Goal: Transaction & Acquisition: Purchase product/service

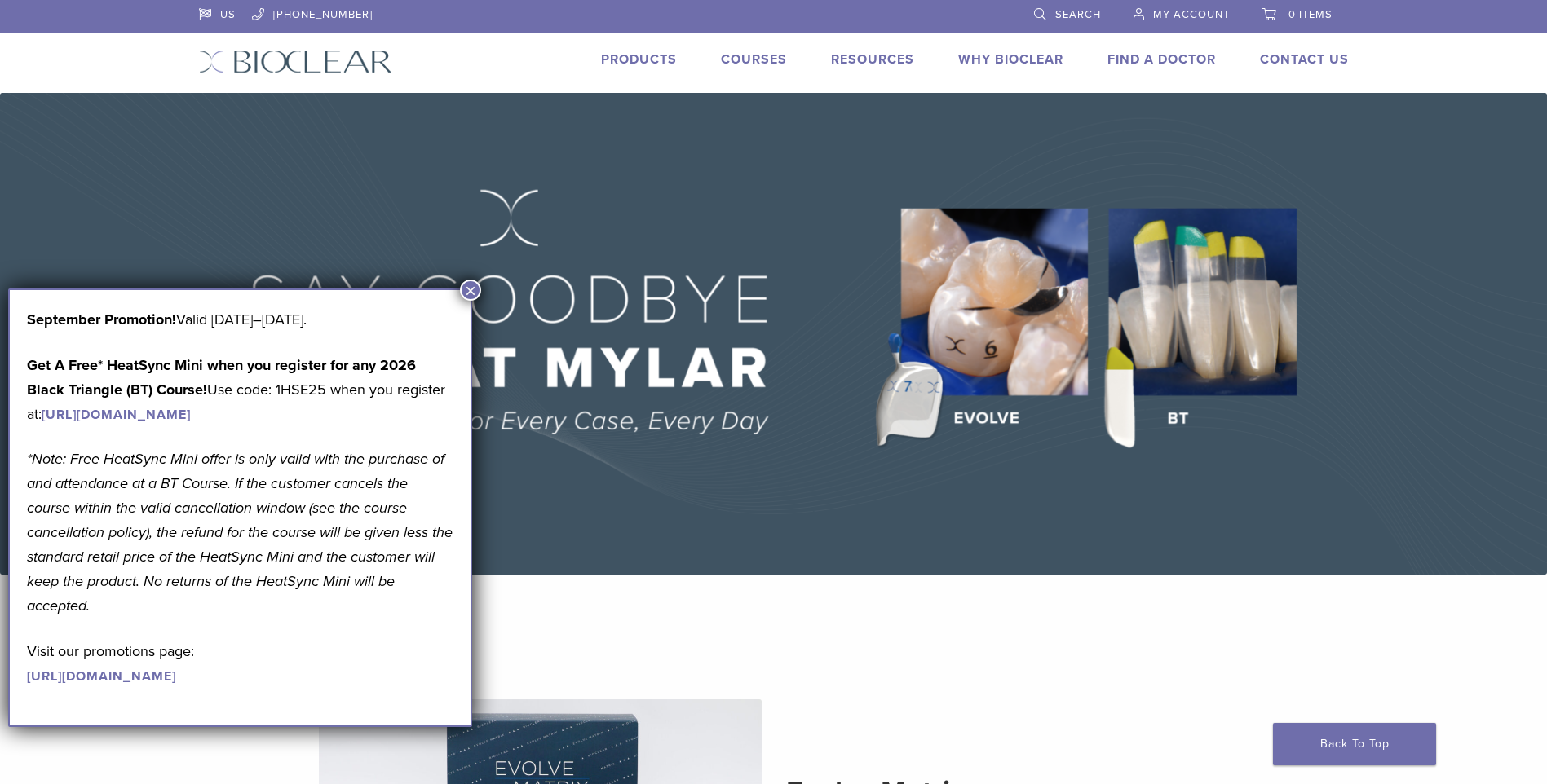
click at [468, 285] on button "×" at bounding box center [470, 290] width 21 height 21
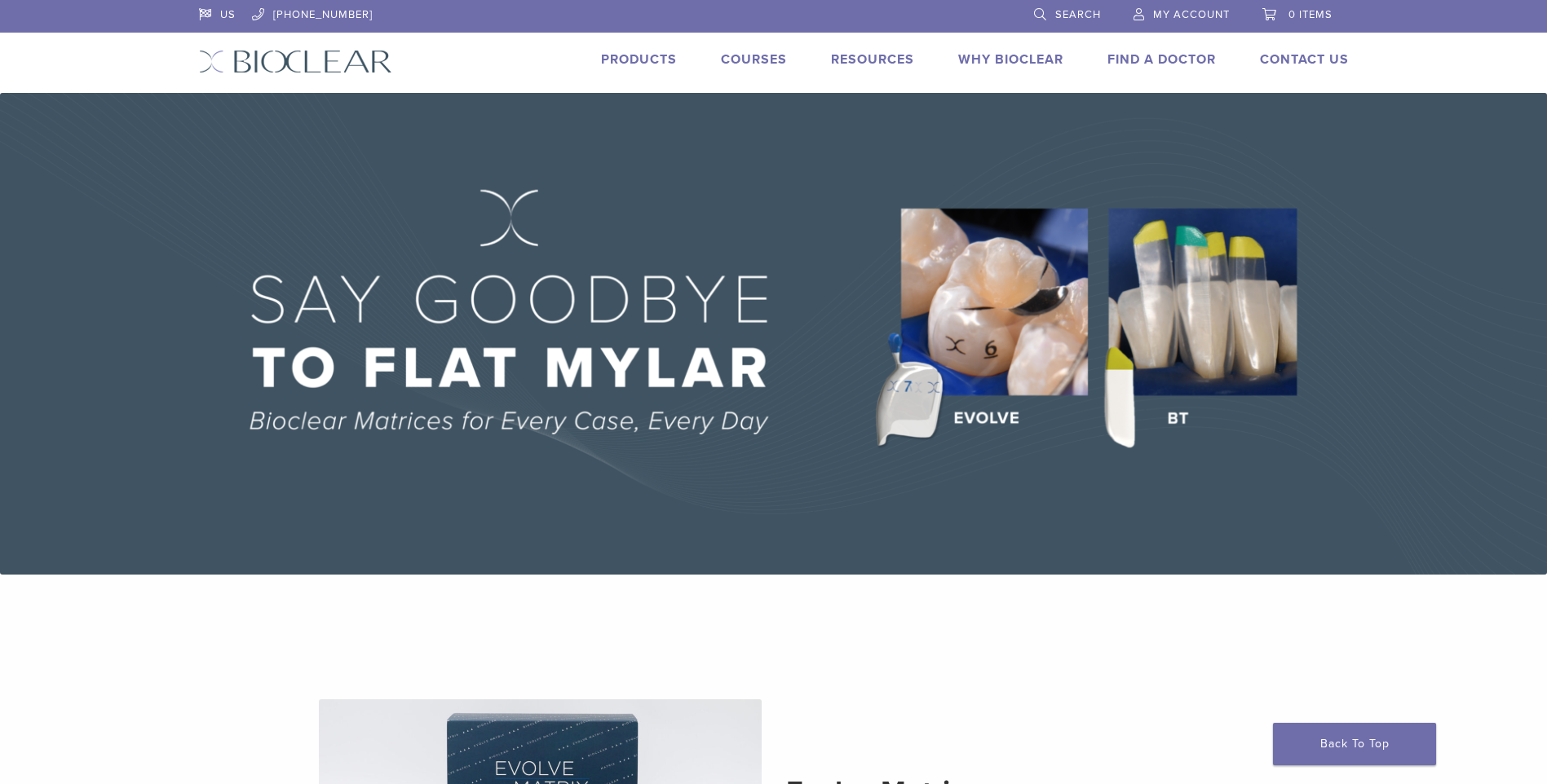
click at [646, 63] on link "Products" at bounding box center [638, 59] width 76 height 16
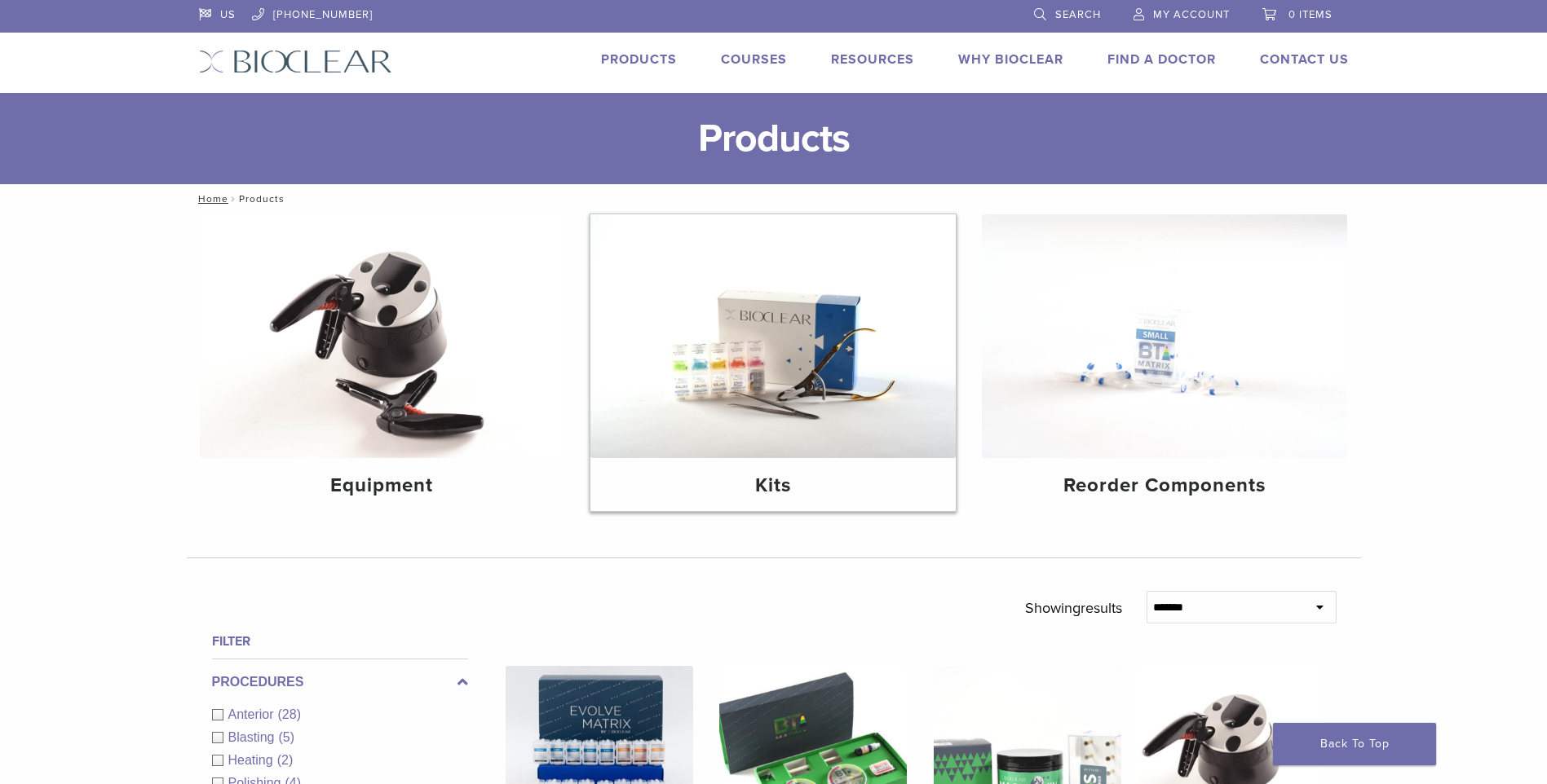
click at [803, 395] on img at bounding box center [773, 336] width 365 height 244
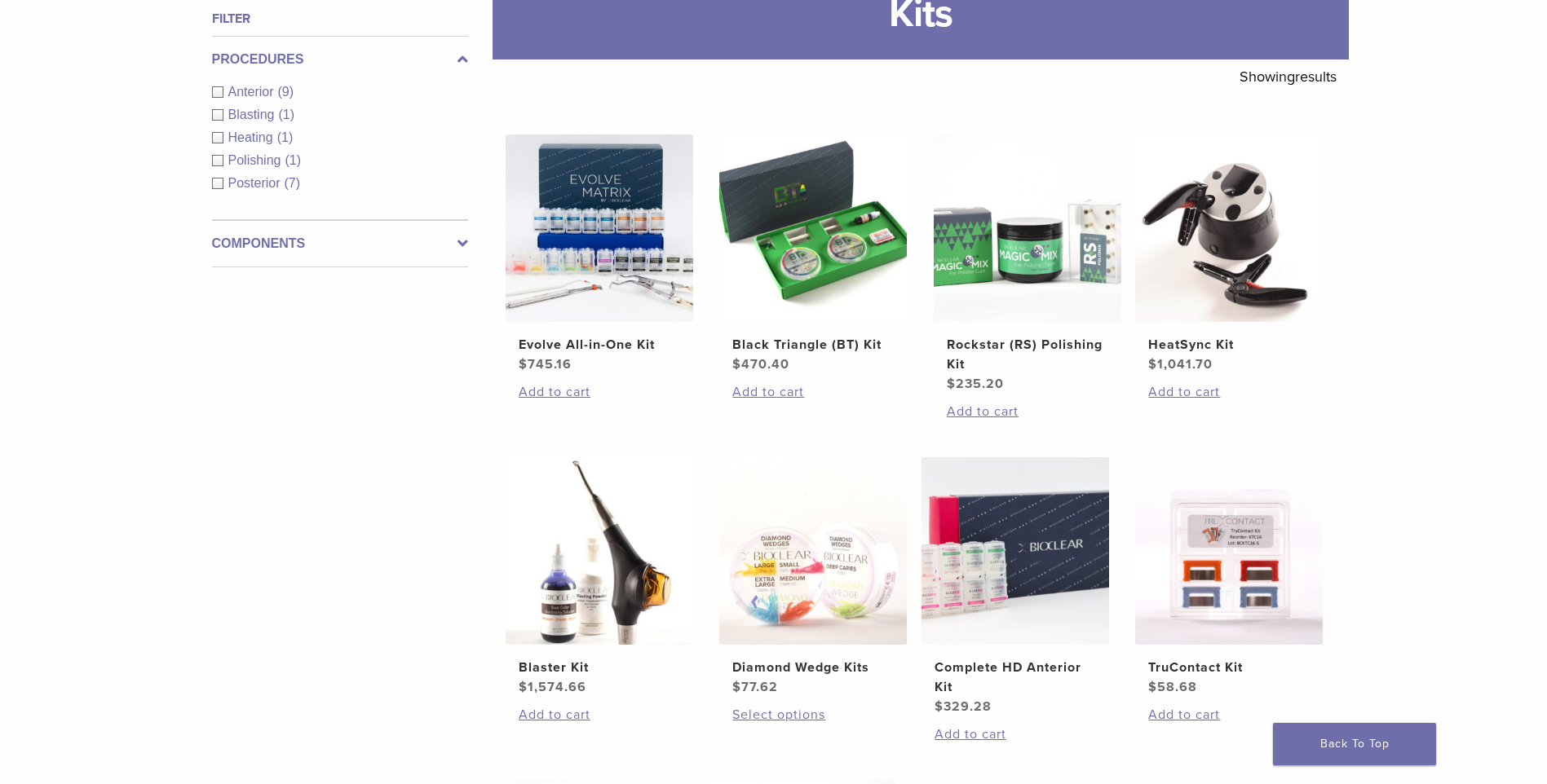
scroll to position [245, 0]
click at [607, 254] on img at bounding box center [599, 229] width 187 height 187
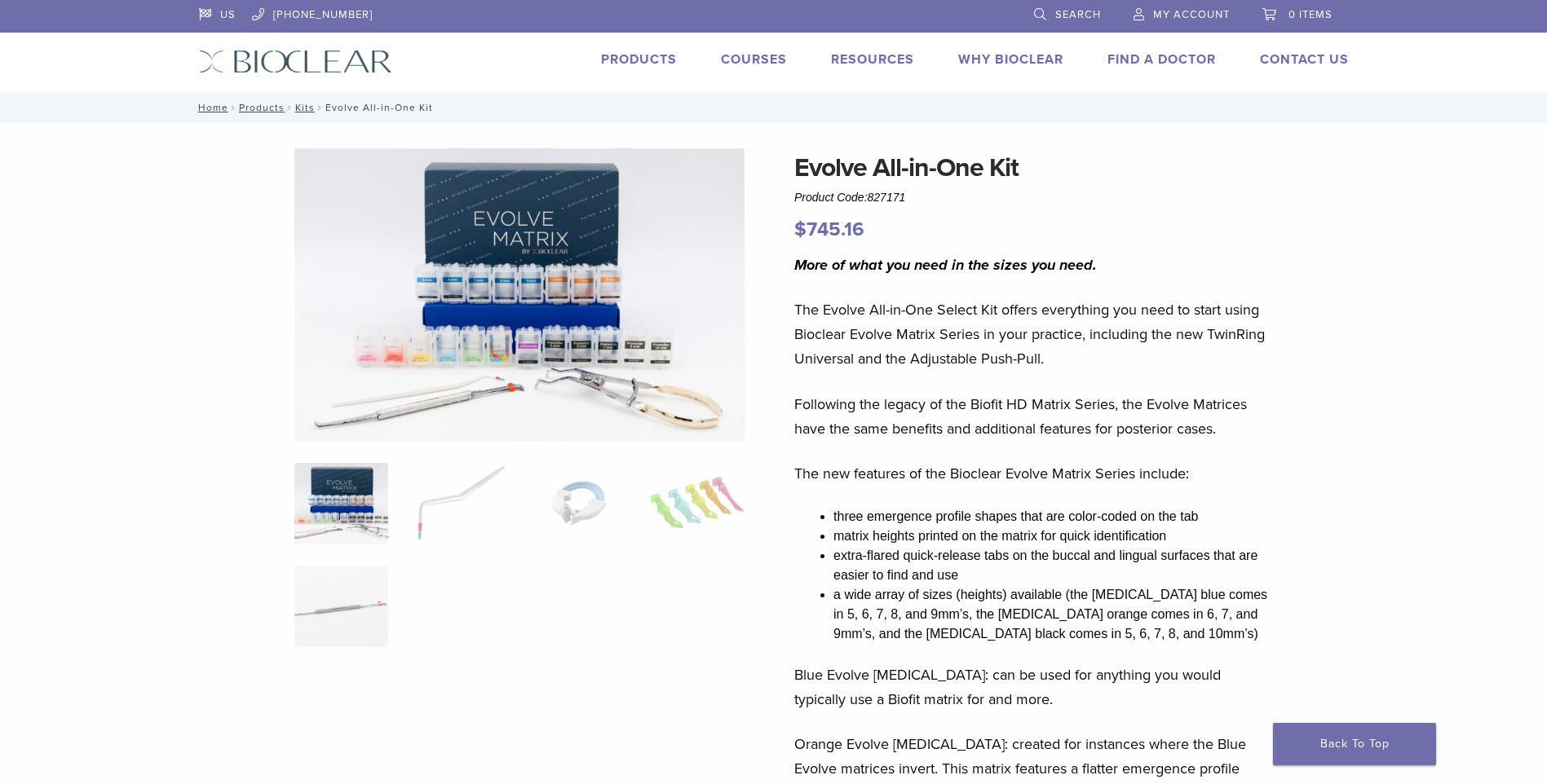
scroll to position [81, 0]
